Goal: Task Accomplishment & Management: Complete application form

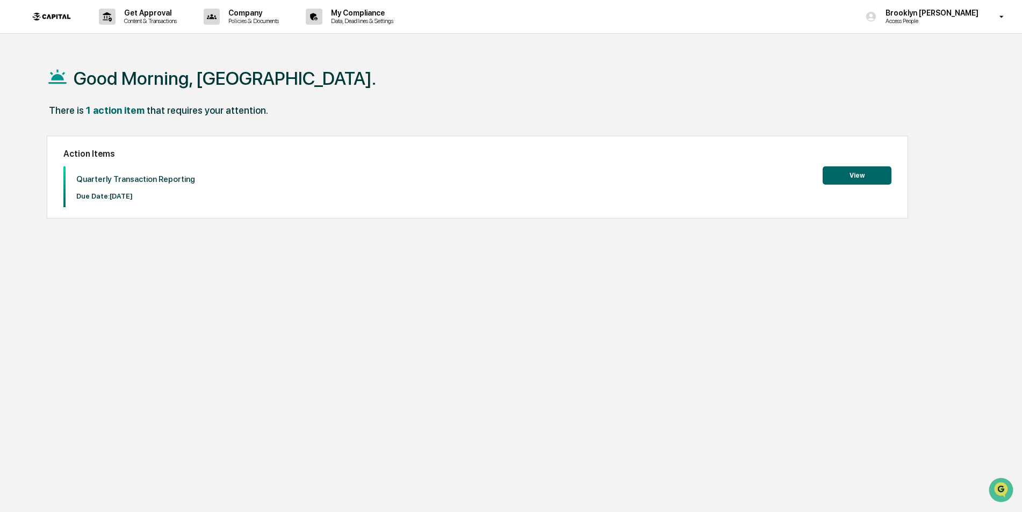
click at [846, 175] on button "View" at bounding box center [856, 176] width 69 height 18
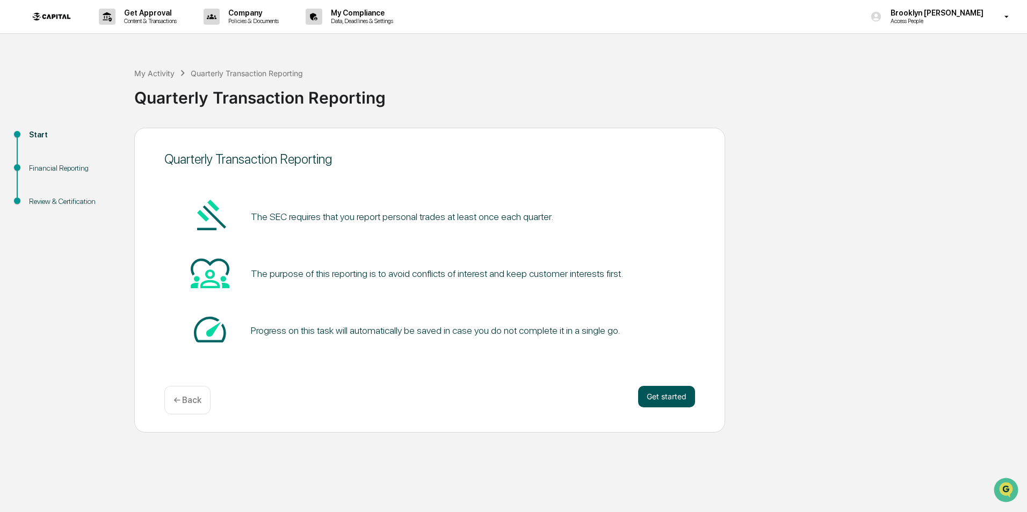
click at [671, 396] on button "Get started" at bounding box center [666, 396] width 57 height 21
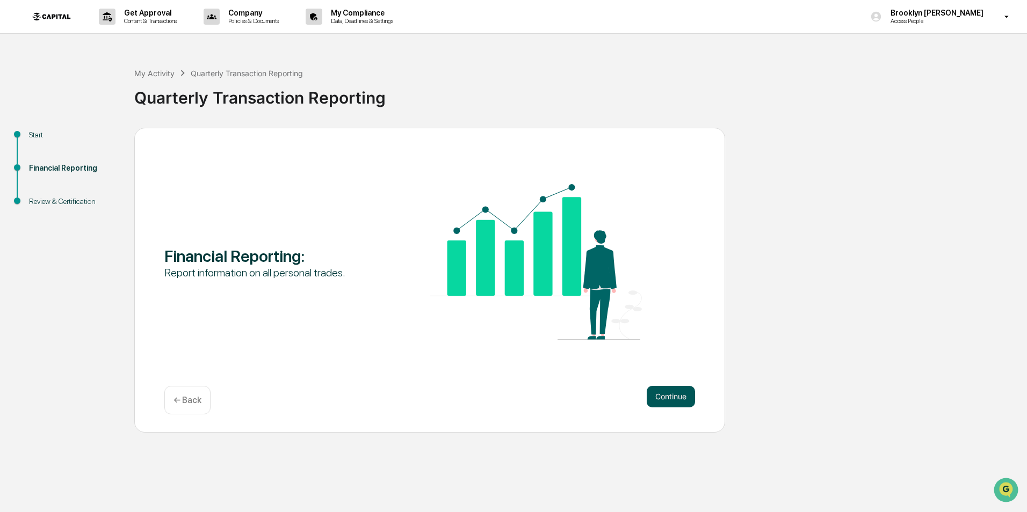
click at [663, 395] on button "Continue" at bounding box center [671, 396] width 48 height 21
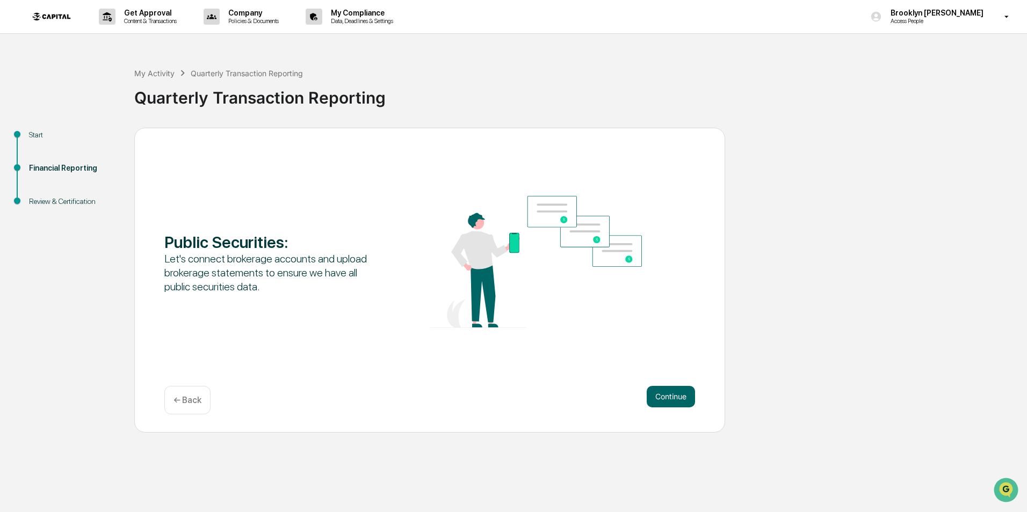
click at [663, 395] on button "Continue" at bounding box center [671, 396] width 48 height 21
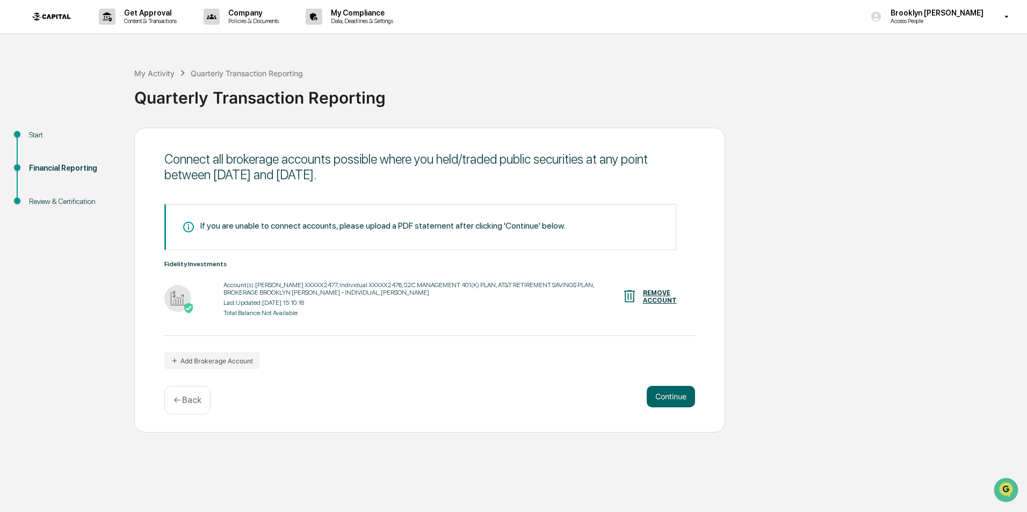
click at [663, 395] on button "Continue" at bounding box center [671, 396] width 48 height 21
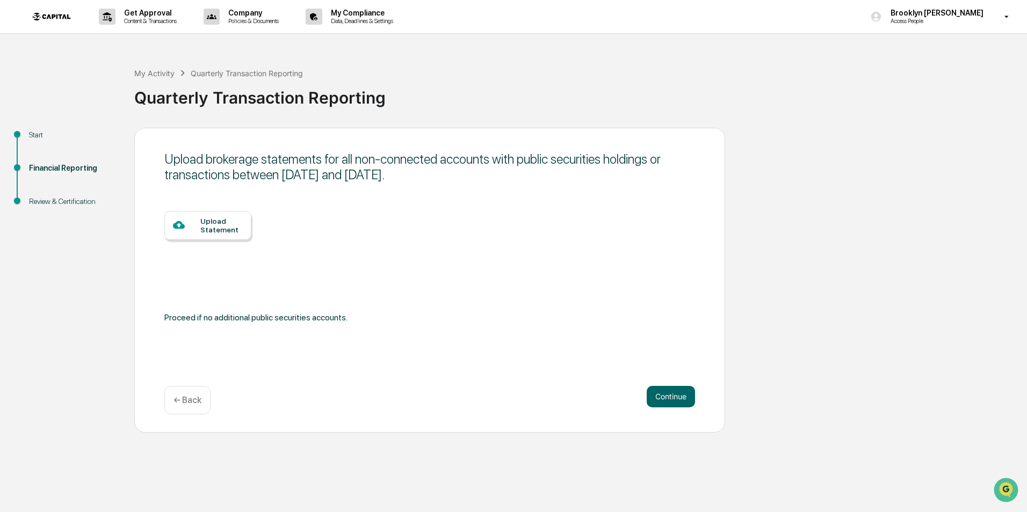
click at [663, 395] on button "Continue" at bounding box center [671, 396] width 48 height 21
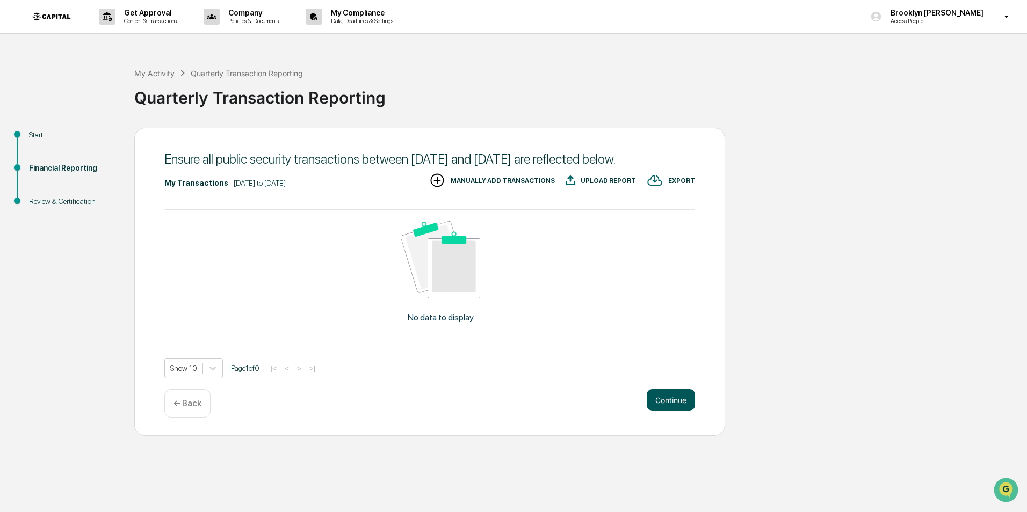
click at [674, 411] on button "Continue" at bounding box center [671, 399] width 48 height 21
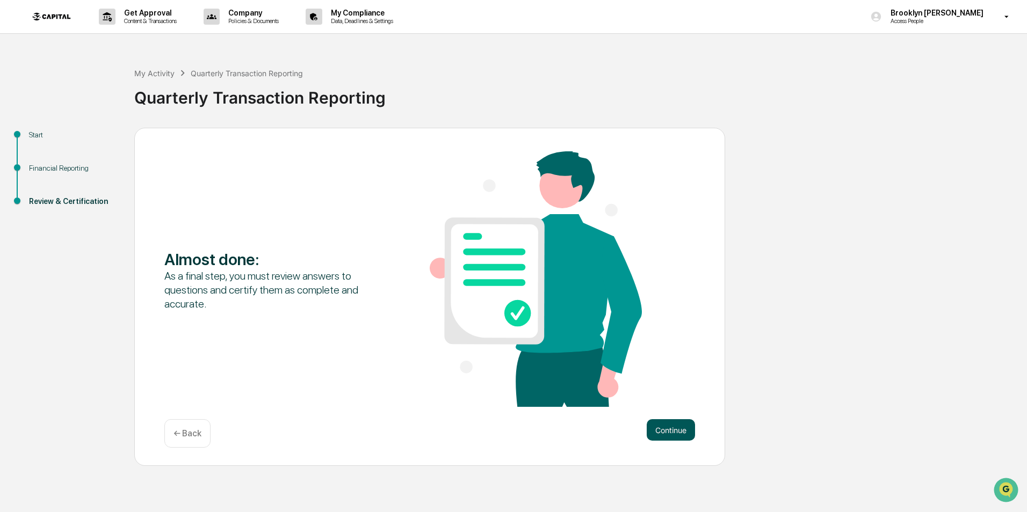
click at [670, 429] on button "Continue" at bounding box center [671, 429] width 48 height 21
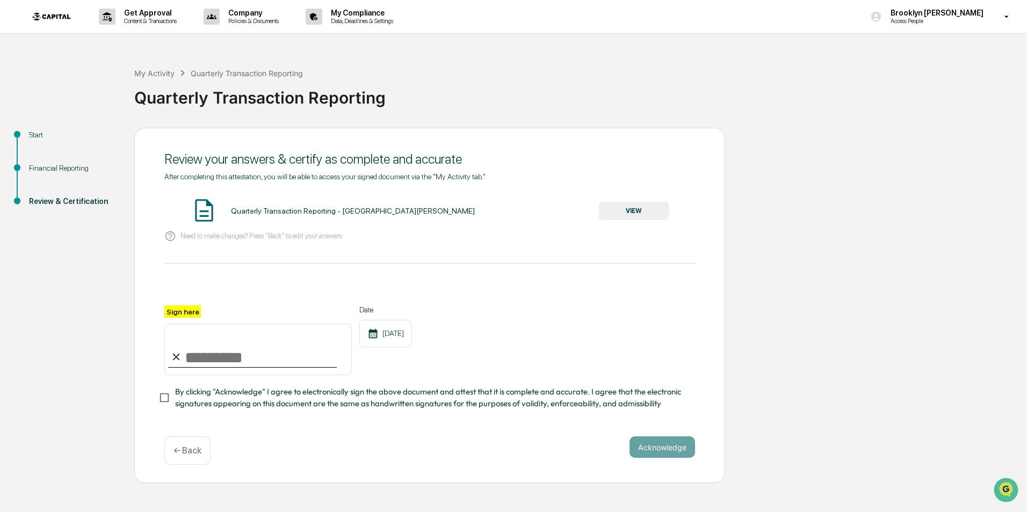
click at [618, 216] on button "VIEW" at bounding box center [634, 211] width 70 height 18
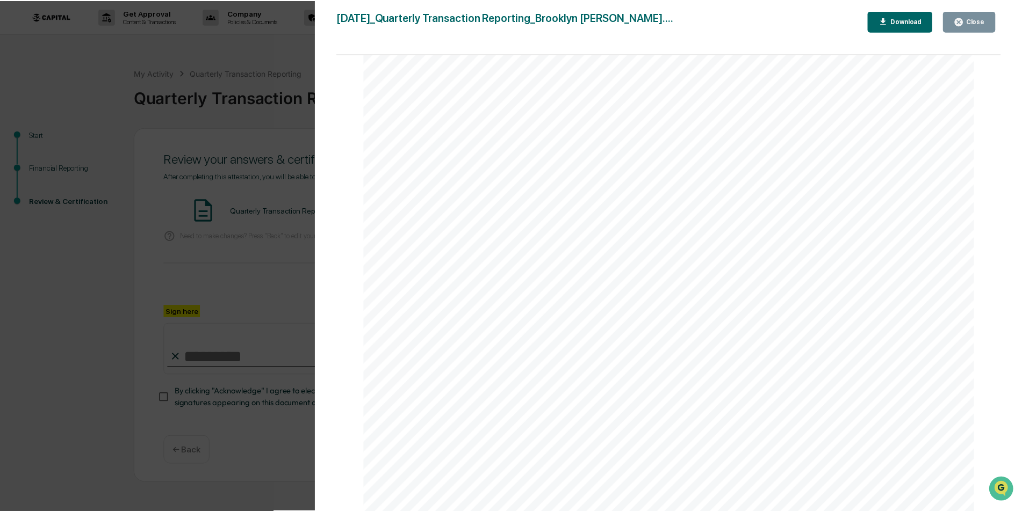
scroll to position [2241, 0]
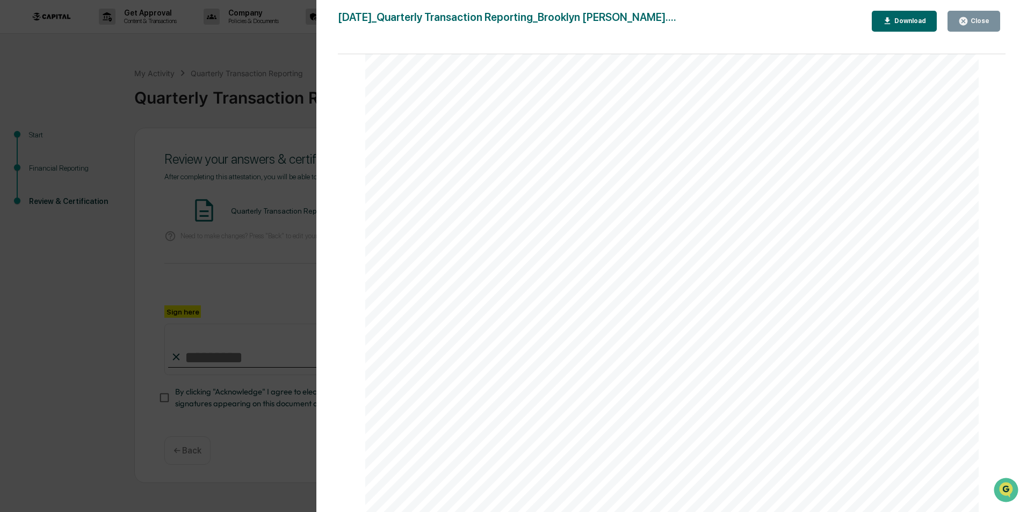
click at [971, 15] on button "Close" at bounding box center [973, 21] width 53 height 21
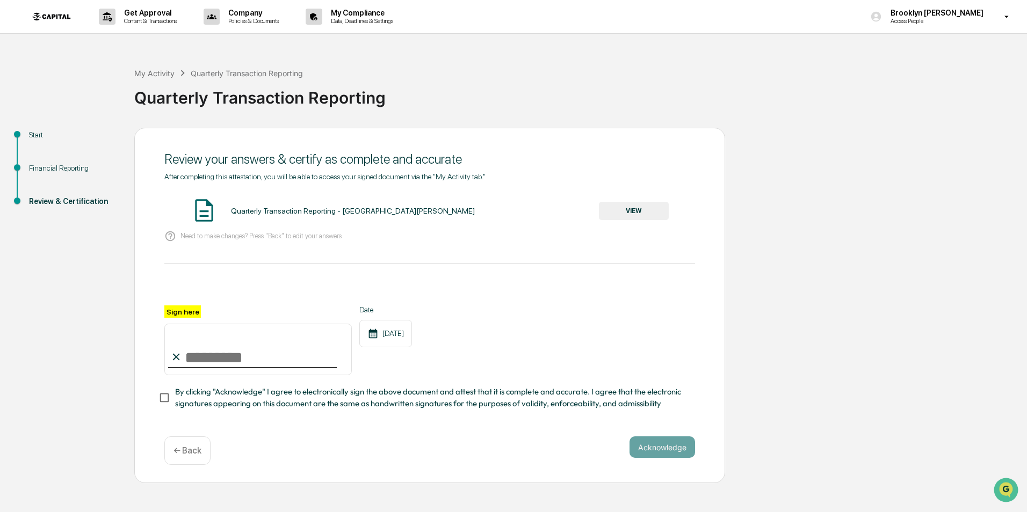
click at [204, 352] on input "Sign here" at bounding box center [257, 350] width 187 height 52
type input "**********"
click at [381, 334] on div "[DATE]" at bounding box center [385, 333] width 53 height 27
click at [393, 336] on div "[DATE]" at bounding box center [385, 333] width 53 height 27
click at [647, 450] on button "Acknowledge" at bounding box center [662, 447] width 66 height 21
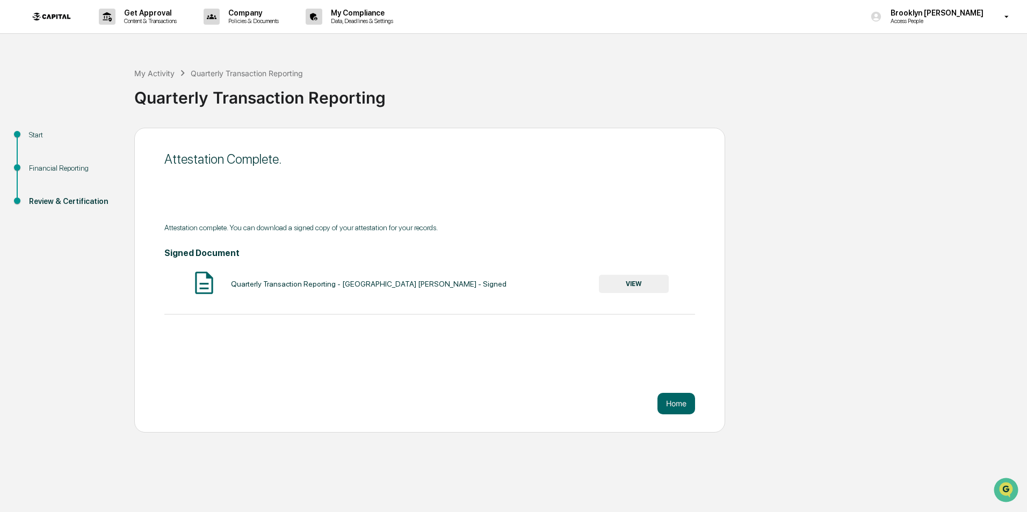
drag, startPoint x: 504, startPoint y: 372, endPoint x: 610, endPoint y: 385, distance: 106.7
click at [507, 375] on div "Attestation Complete. Attestation complete. You can download a signed copy of y…" at bounding box center [429, 280] width 591 height 305
click at [670, 403] on button "Home" at bounding box center [676, 403] width 38 height 21
